Goal: Task Accomplishment & Management: Complete application form

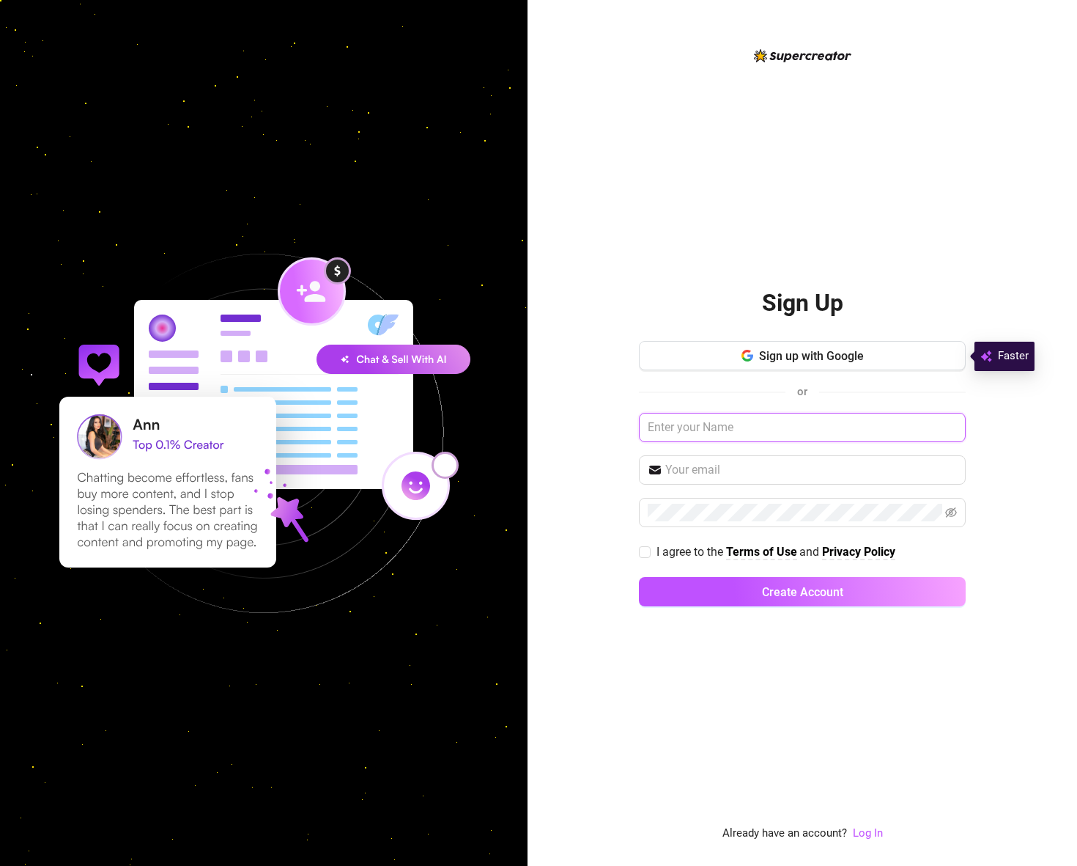
click at [725, 432] on input "text" at bounding box center [802, 427] width 327 height 29
drag, startPoint x: 759, startPoint y: 423, endPoint x: 490, endPoint y: 435, distance: 270.0
click at [490, 435] on div "Sign Up Sign up with Google or [EMAIL_ADDRESS][DOMAIN_NAME] I agree to the Term…" at bounding box center [538, 433] width 1077 height 866
type input "[EMAIL_ADDRESS][DOMAIN_NAME]"
click at [687, 471] on input "text" at bounding box center [812, 470] width 292 height 18
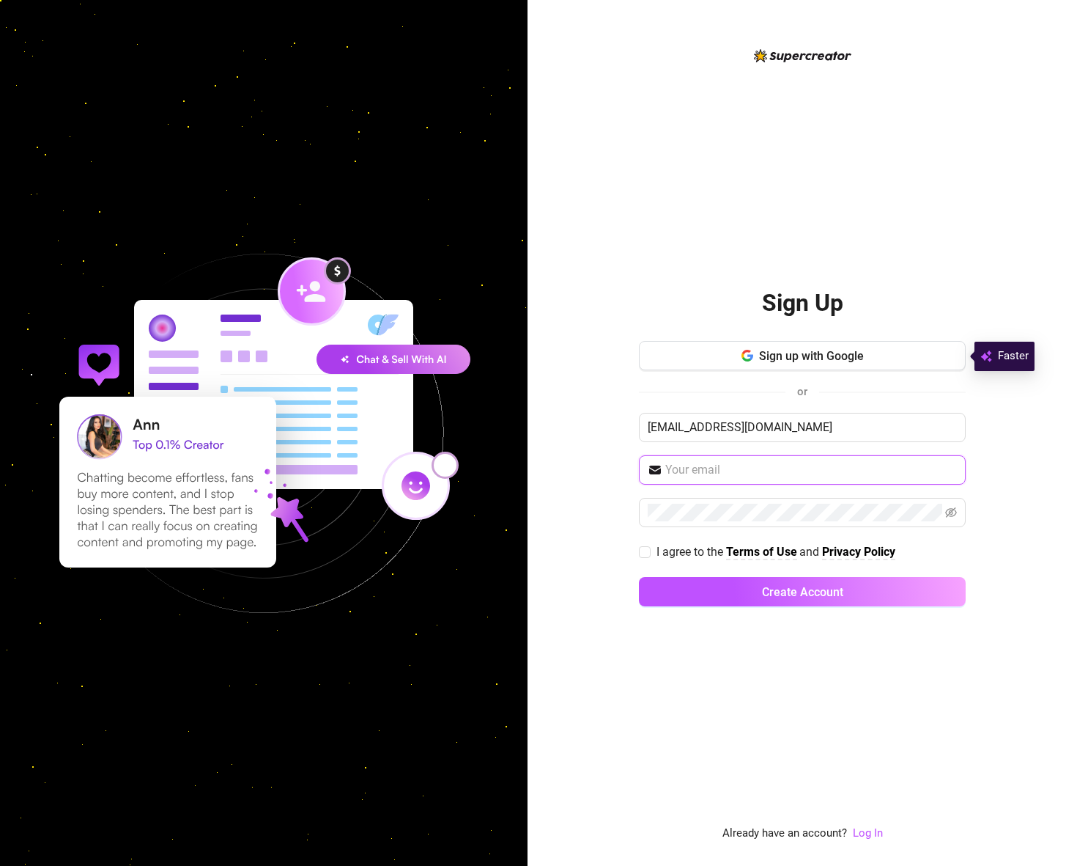
paste input "[EMAIL_ADDRESS][DOMAIN_NAME]"
type input "[EMAIL_ADDRESS][DOMAIN_NAME]"
drag, startPoint x: 640, startPoint y: 550, endPoint x: 657, endPoint y: 561, distance: 20.7
click at [642, 550] on input "I agree to the Terms of Use and Privacy Policy" at bounding box center [644, 551] width 10 height 10
checkbox input "true"
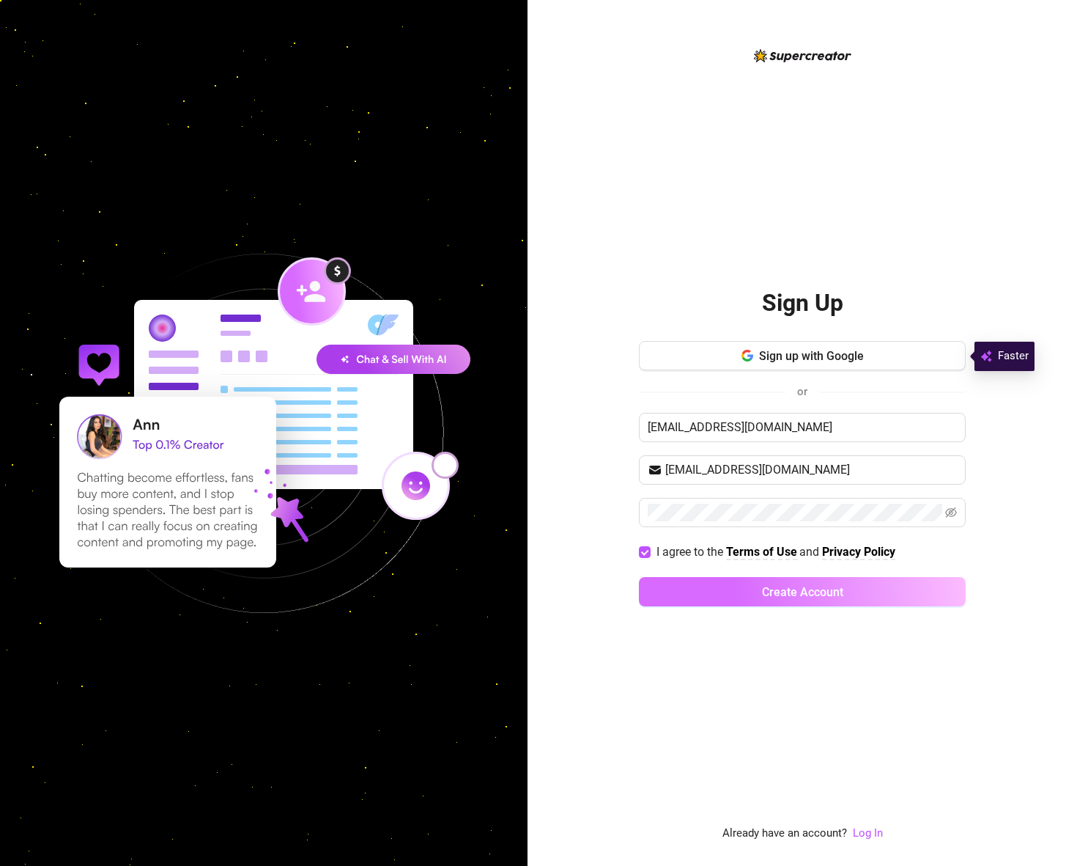
click at [810, 595] on span "Create Account" at bounding box center [802, 592] width 81 height 14
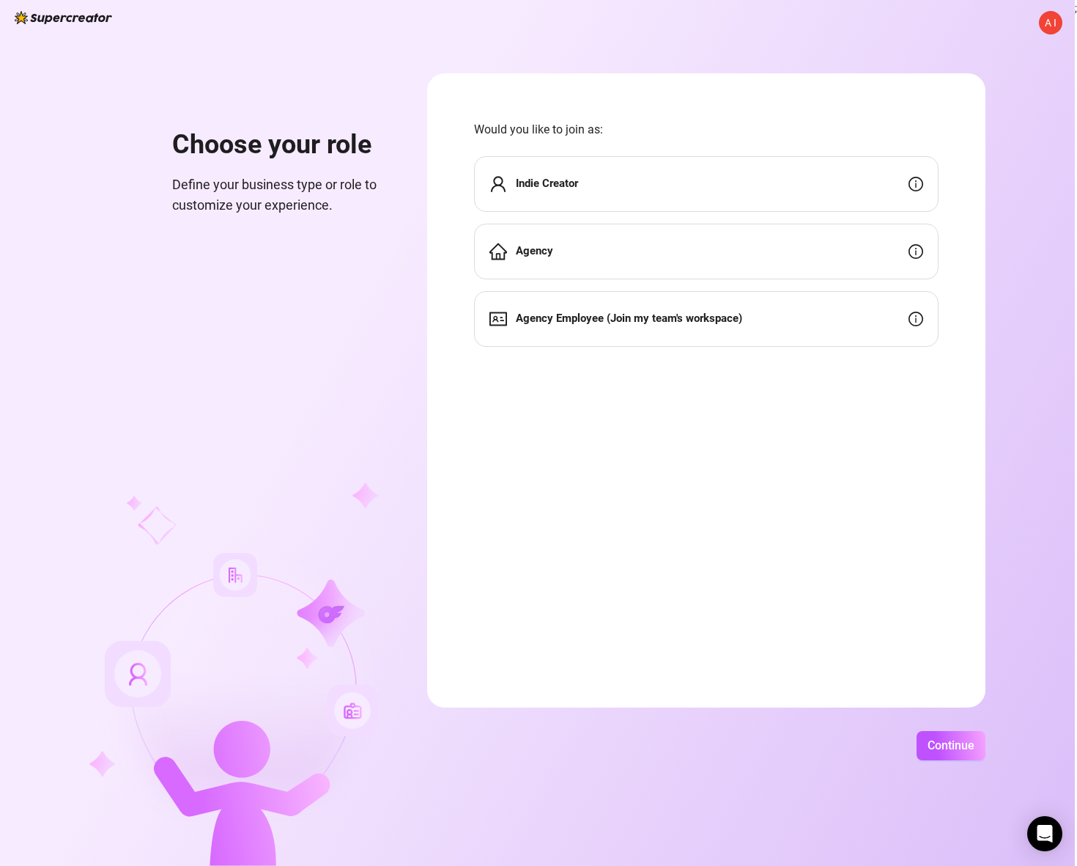
click at [540, 185] on strong "Indie Creator" at bounding box center [547, 183] width 62 height 13
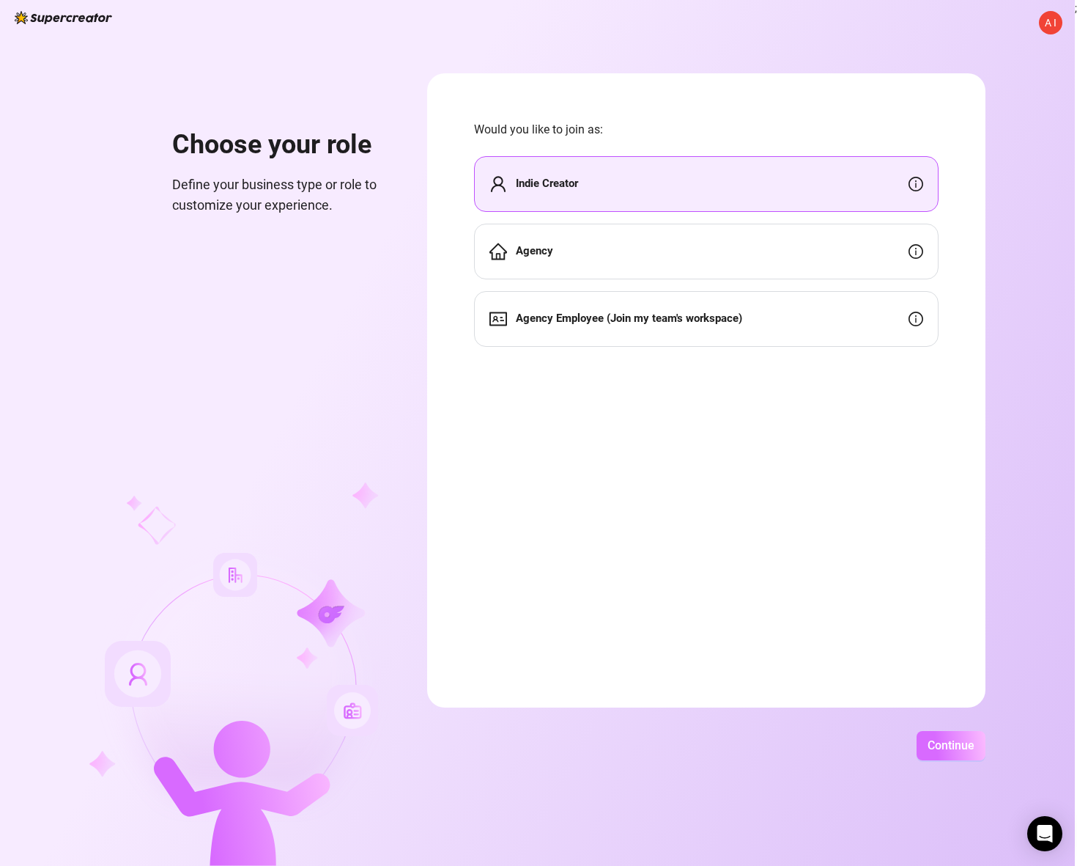
click at [938, 742] on span "Continue" at bounding box center [951, 745] width 47 height 14
